Goal: Task Accomplishment & Management: Complete application form

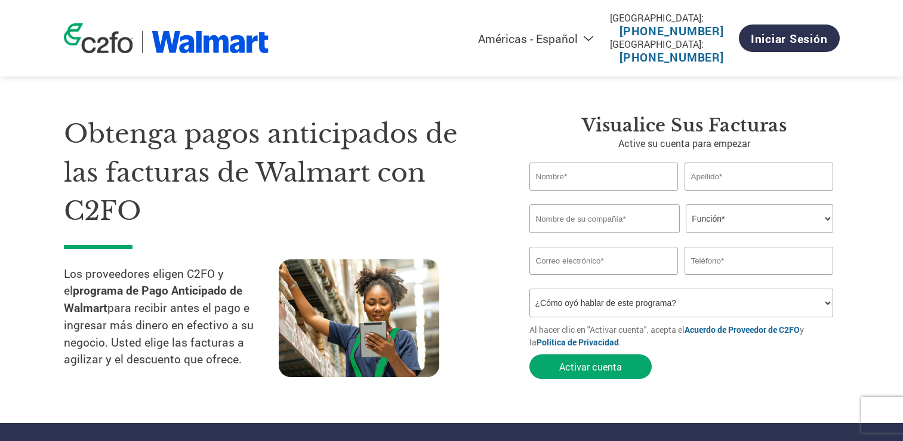
select select "es-MX"
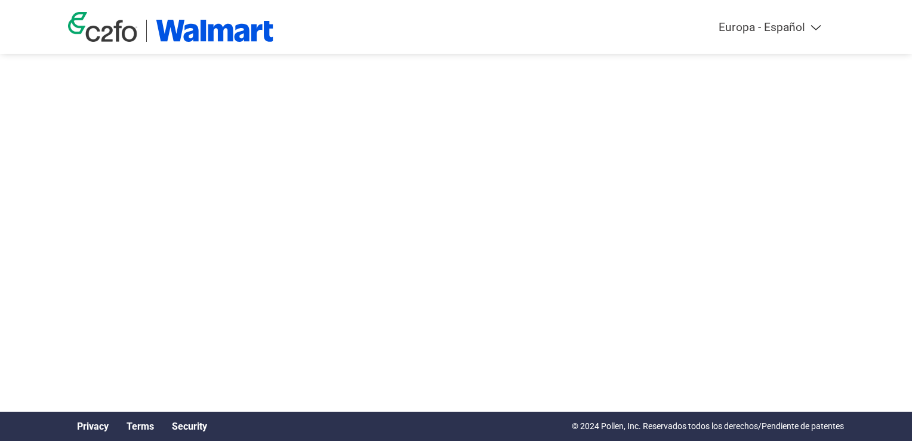
select select "es-ES"
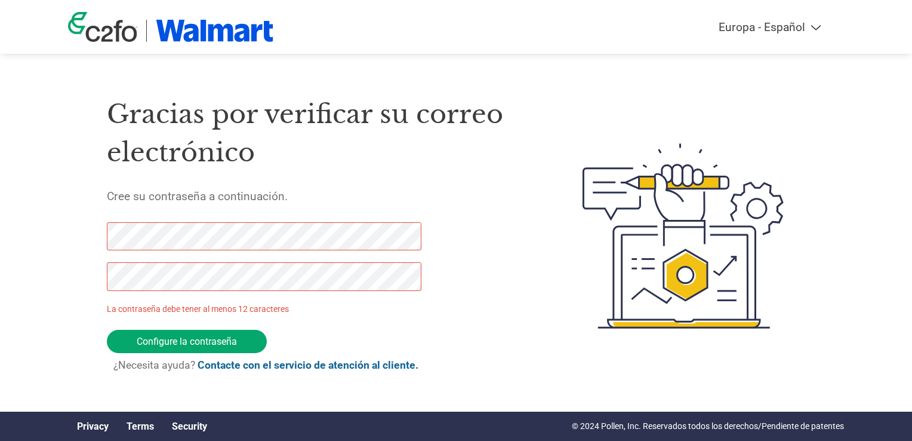
click at [47, 226] on div "Americas - English Américas - Español Américas - Português Amériques - Français…" at bounding box center [456, 188] width 912 height 376
click at [69, 233] on div "Gracias por verificar su correo electrónico Cree su contraseña a continuación. …" at bounding box center [456, 236] width 776 height 316
click input "Configure la contraseña" at bounding box center [187, 341] width 160 height 23
